Goal: Find specific page/section: Find specific page/section

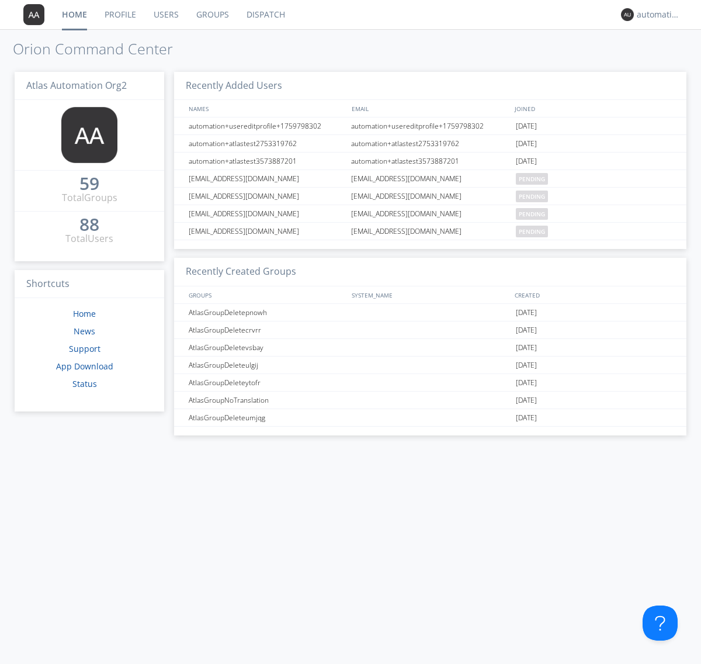
click at [265, 15] on link "Dispatch" at bounding box center [266, 14] width 56 height 29
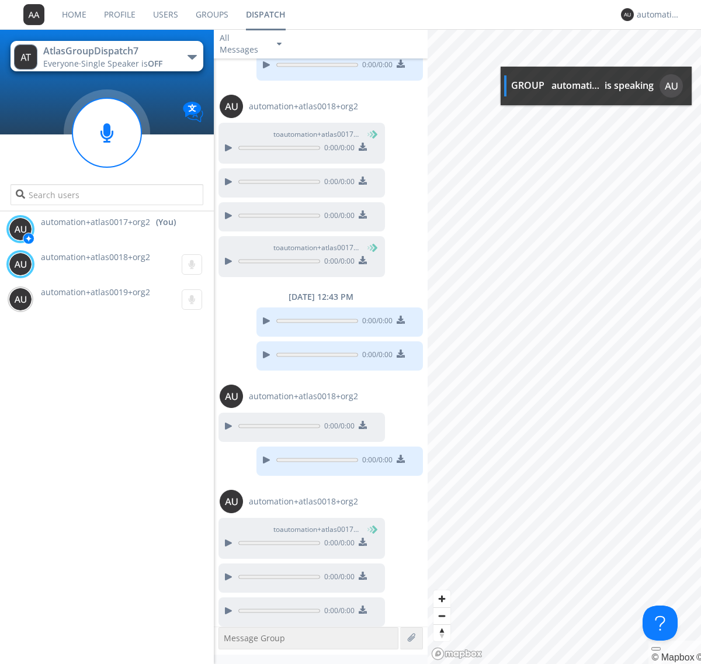
scroll to position [176, 0]
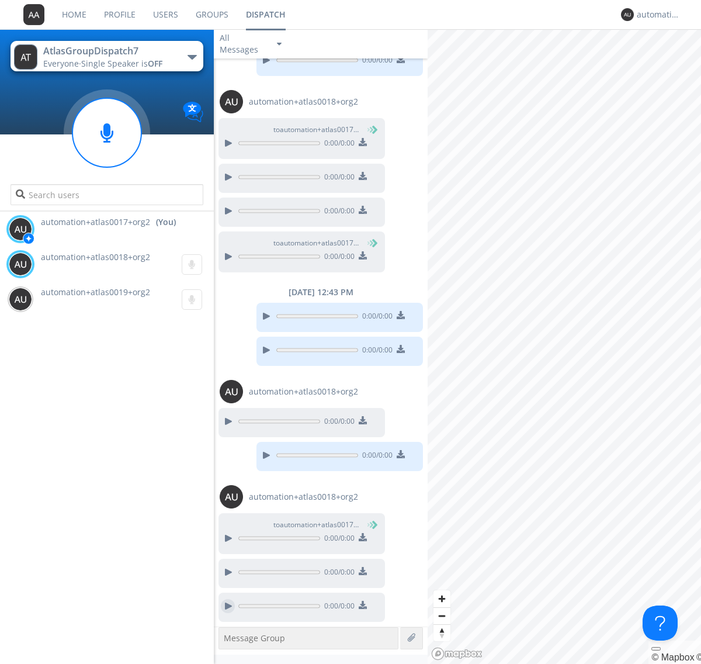
click at [228, 606] on div at bounding box center [228, 606] width 14 height 14
click at [655, 15] on div "automation+atlas0017+org2" at bounding box center [659, 15] width 44 height 12
